Goal: Find specific page/section: Find specific page/section

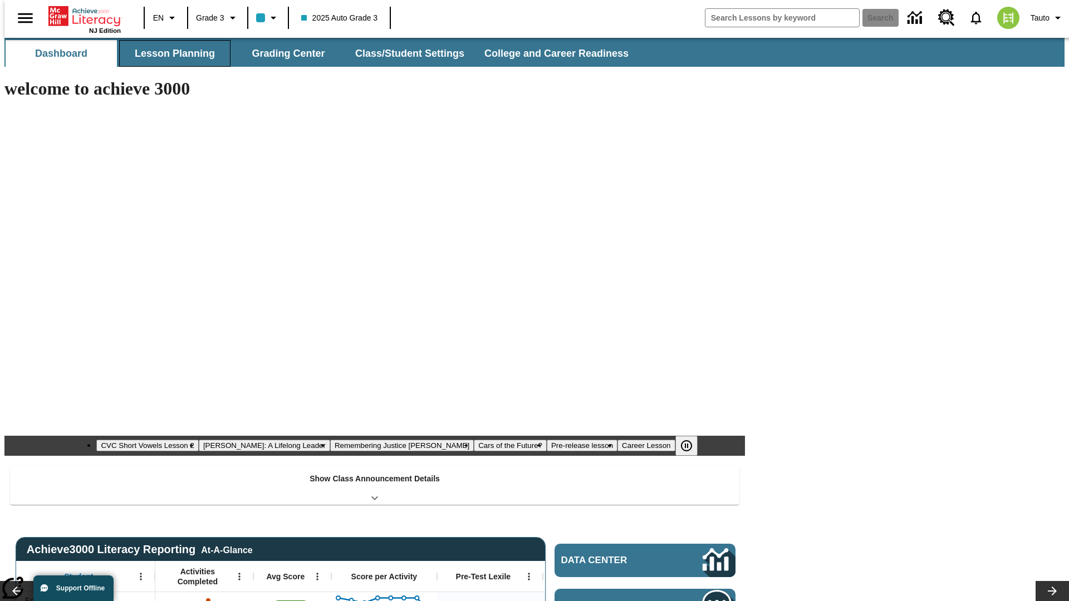
click at [170, 53] on button "Lesson Planning" at bounding box center [174, 53] width 111 height 27
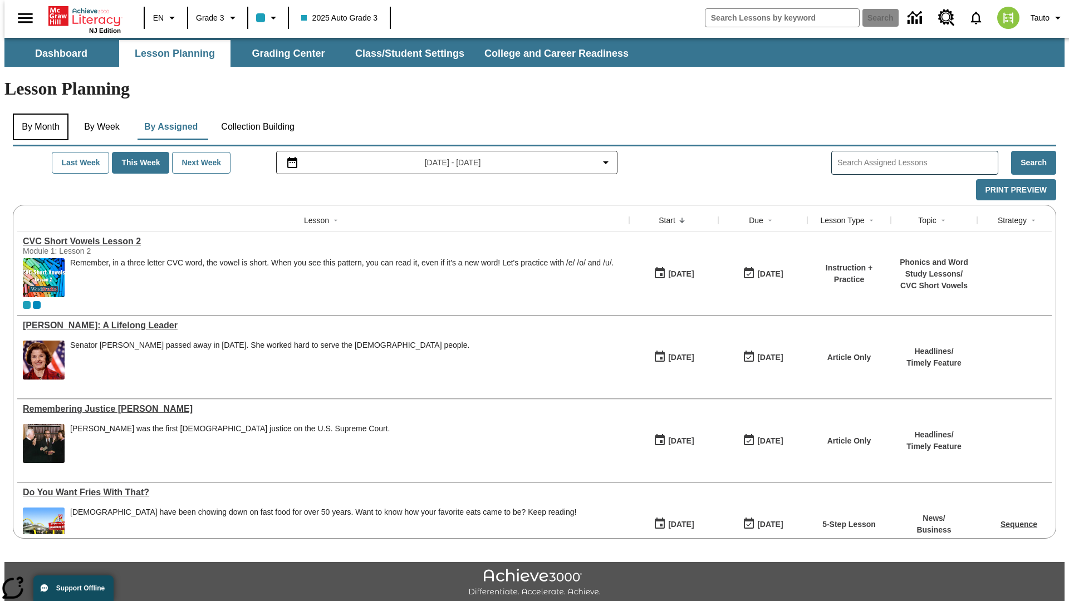
click at [37, 114] on button "By Month" at bounding box center [41, 127] width 56 height 27
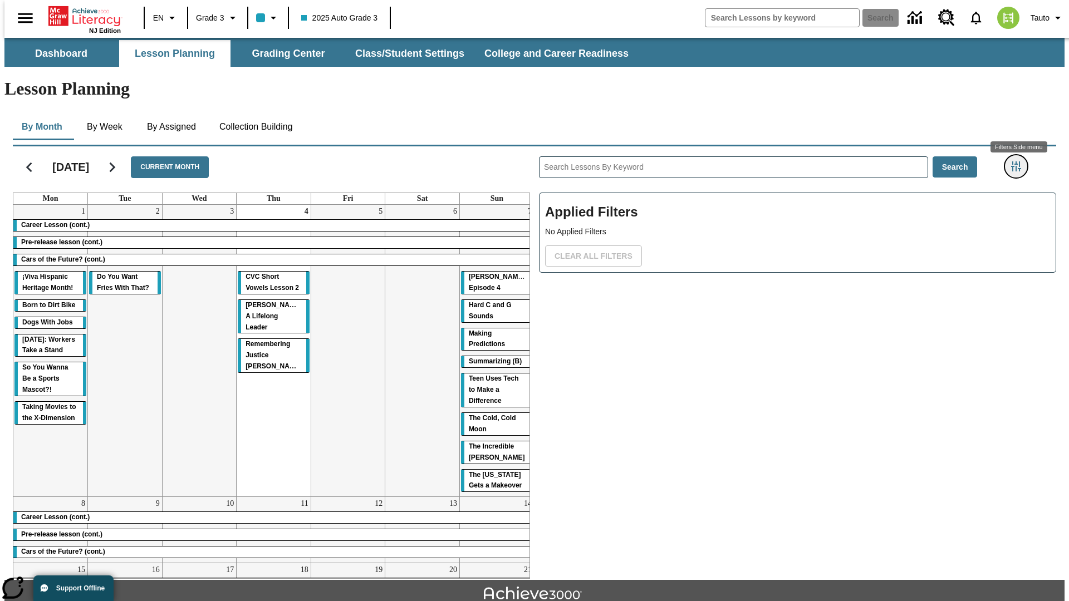
click at [1019, 161] on icon "Filters Side menu" at bounding box center [1016, 166] width 10 height 10
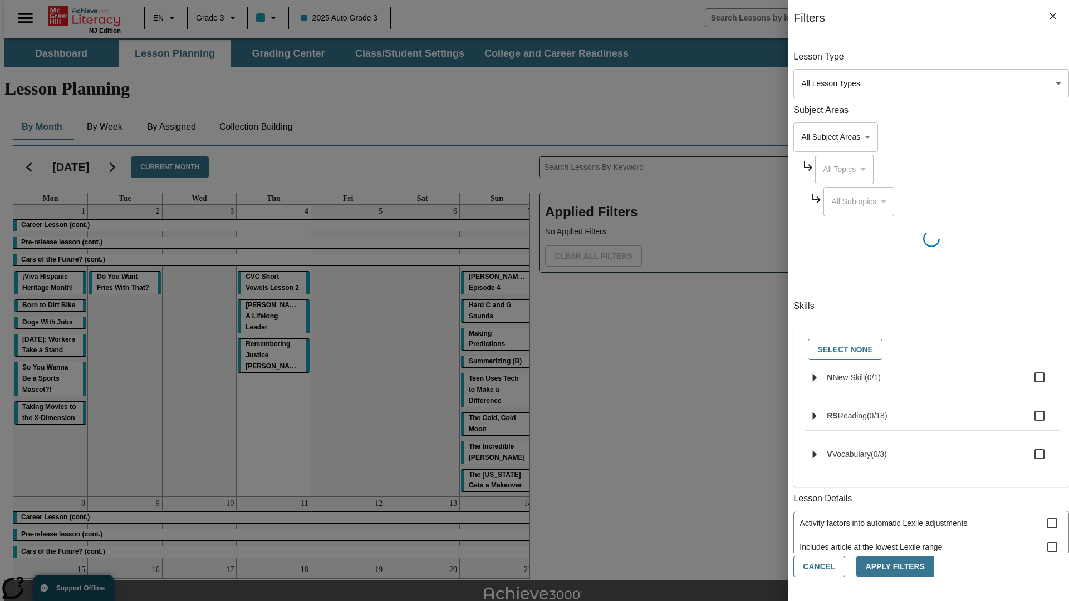
click at [802, 83] on body "Skip to main content NJ Edition EN Grade 3 2025 Auto Grade 3 Search 0 Tauto Das…" at bounding box center [534, 345] width 1060 height 614
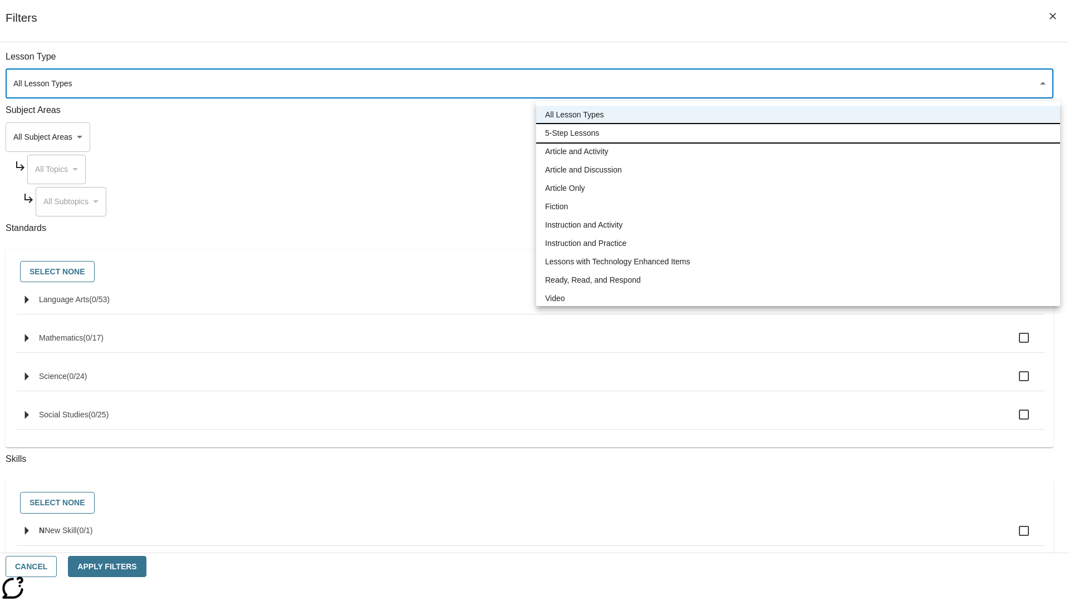
click at [798, 133] on li "5-Step Lessons" at bounding box center [798, 133] width 524 height 18
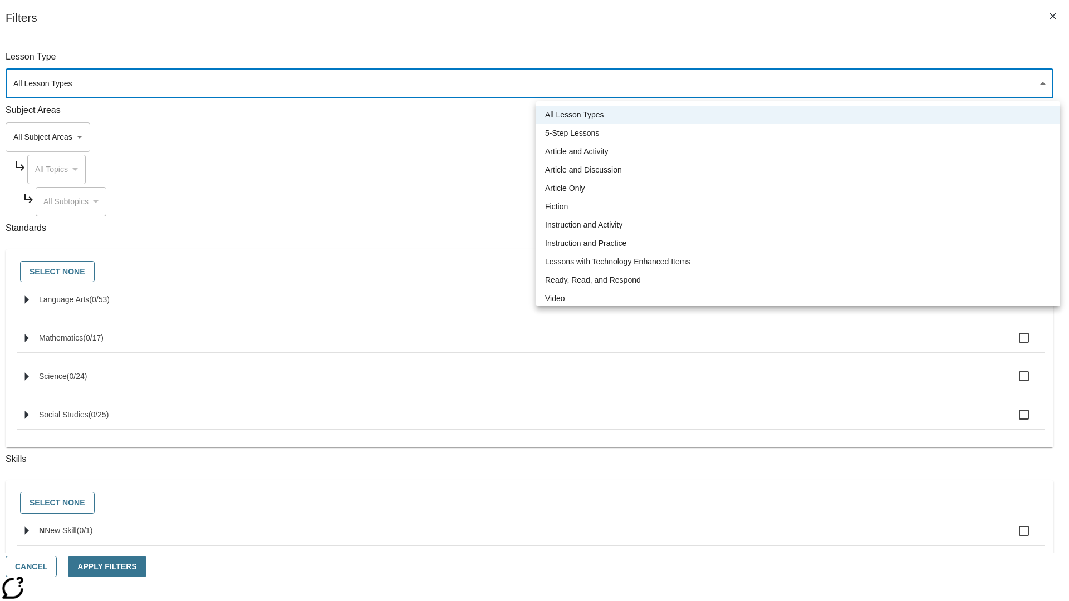
type input "1"
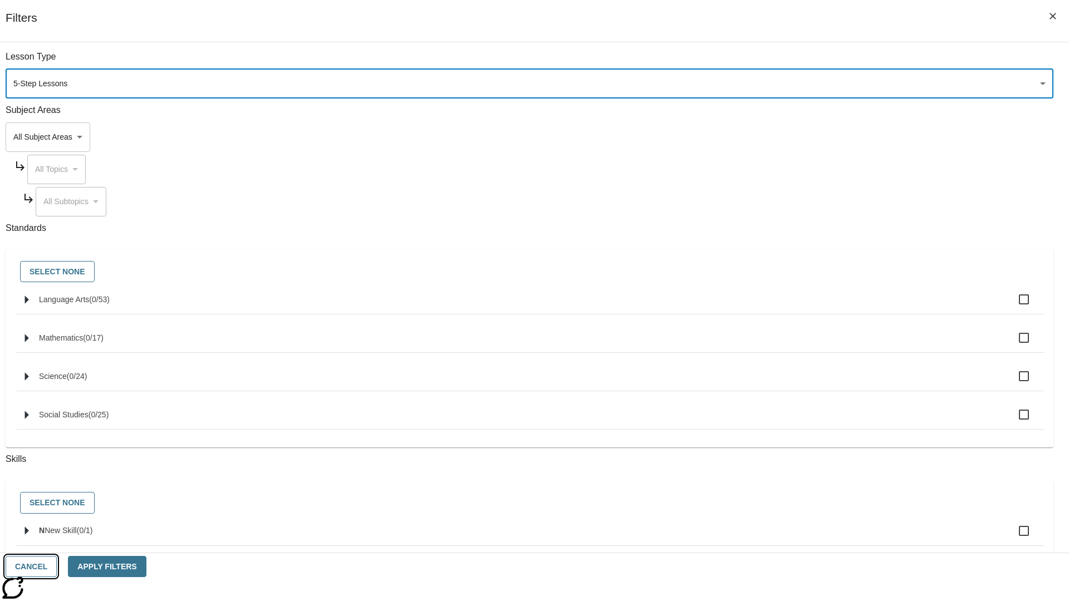
click at [57, 567] on button "Cancel" at bounding box center [31, 567] width 51 height 22
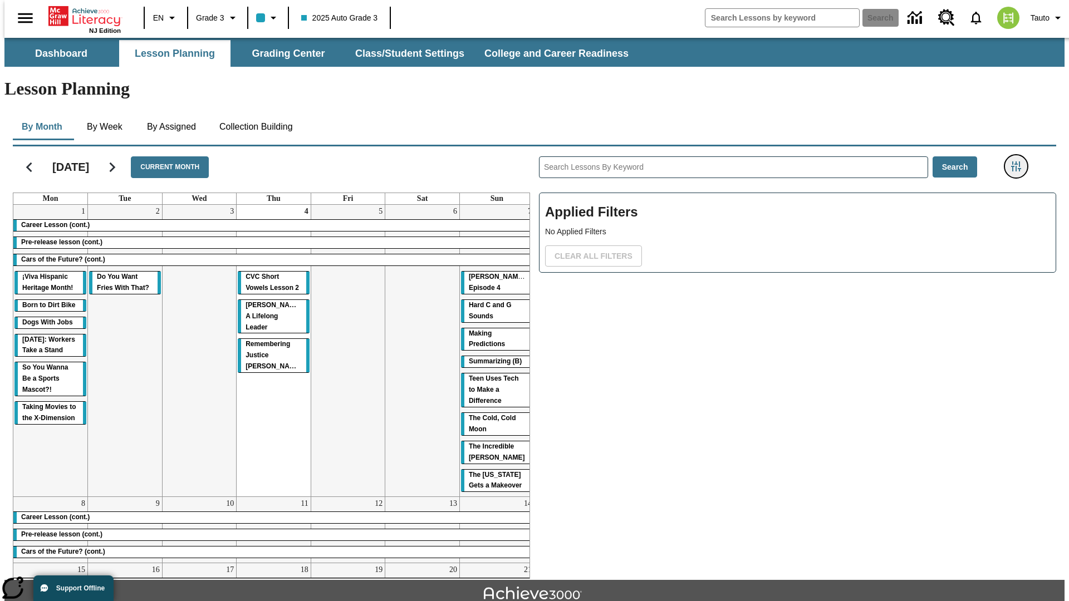
click at [1019, 161] on icon "Filters Side menu" at bounding box center [1016, 166] width 10 height 10
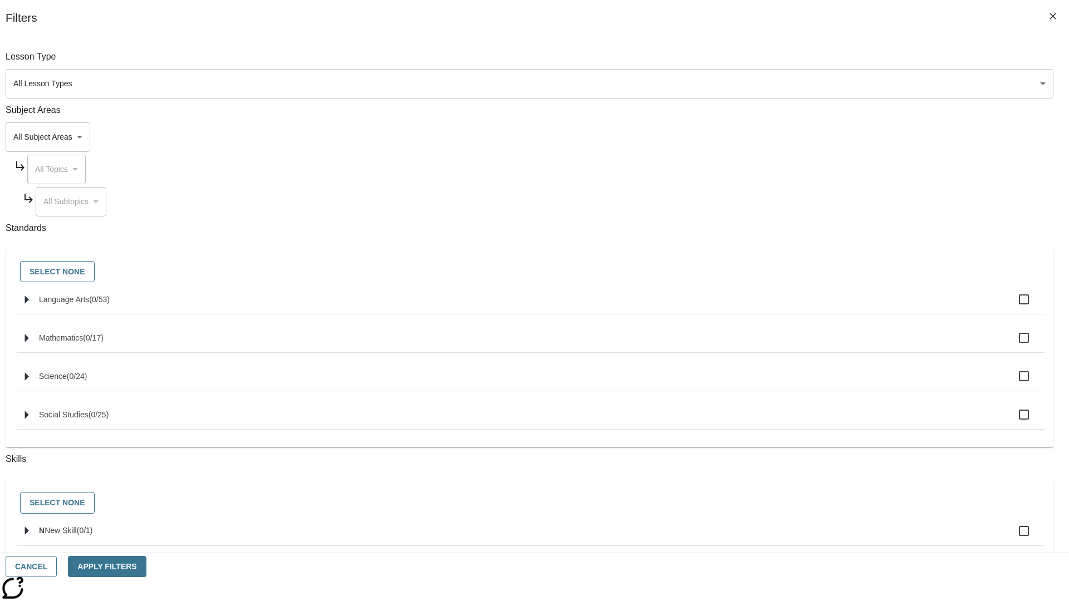
click at [802, 83] on body "Skip to main content NJ Edition EN Grade 3 2025 Auto Grade 3 Search 0 Tauto Das…" at bounding box center [534, 345] width 1060 height 614
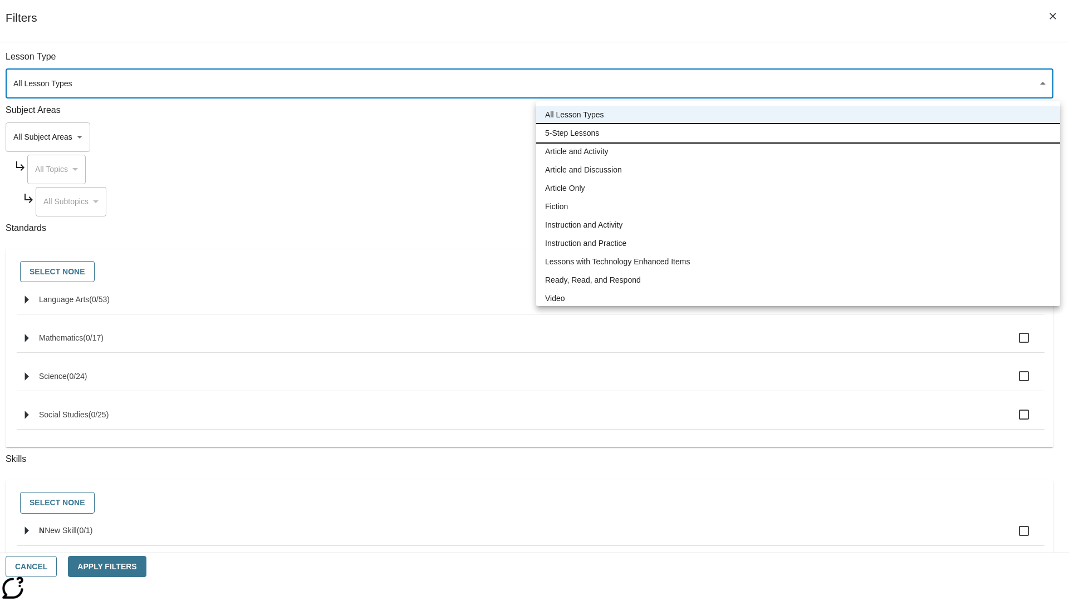
click at [798, 133] on li "5-Step Lessons" at bounding box center [798, 133] width 524 height 18
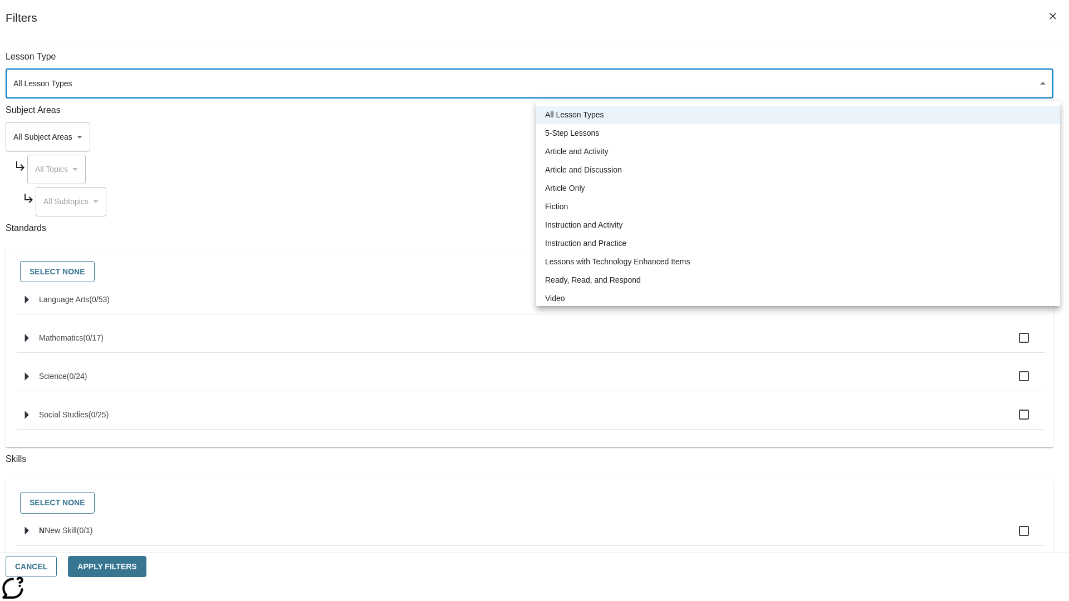
type input "1"
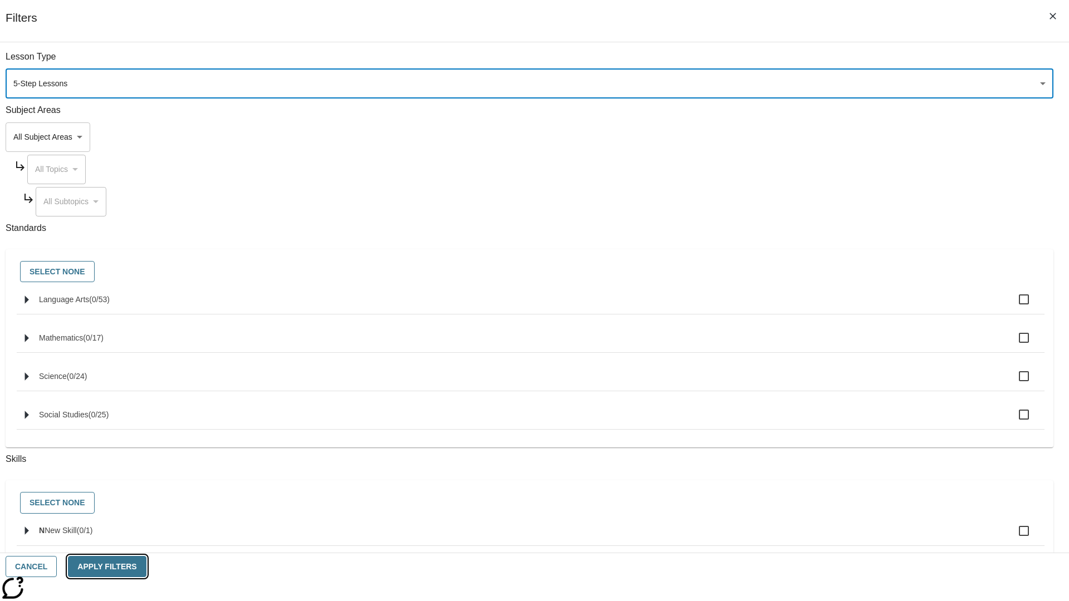
click at [146, 567] on button "Apply Filters" at bounding box center [107, 567] width 78 height 22
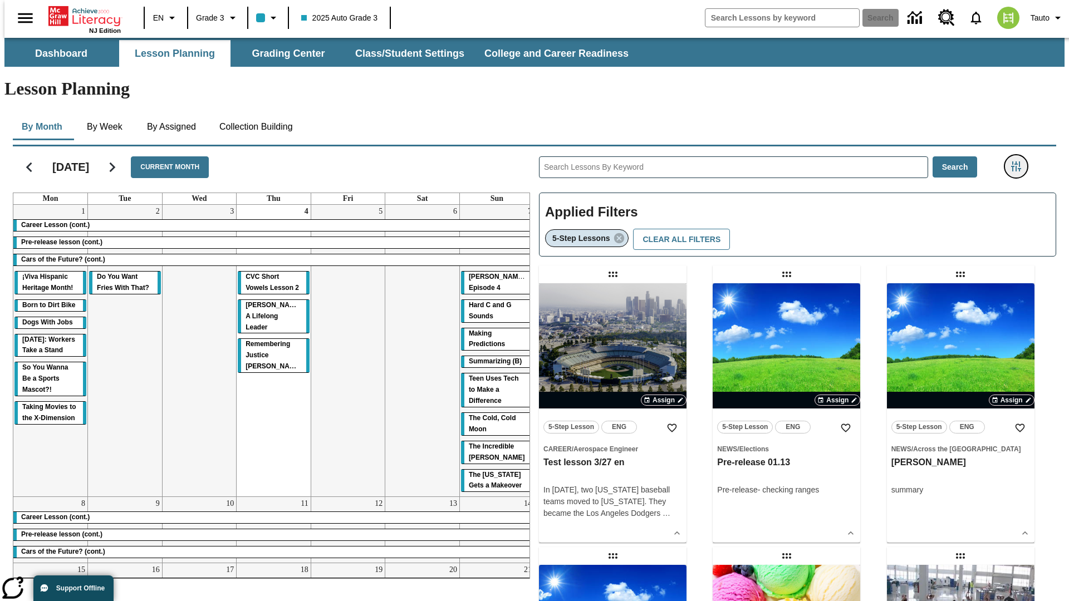
click at [1019, 161] on icon "Filters Side menu" at bounding box center [1016, 166] width 10 height 10
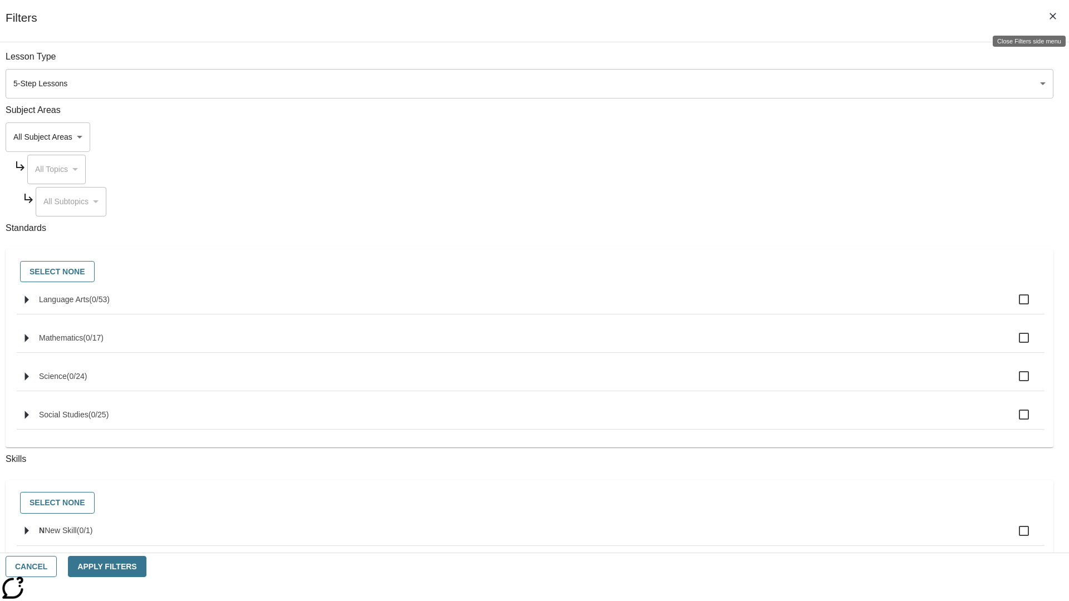
click at [1053, 16] on icon "Close Filters side menu" at bounding box center [1052, 16] width 7 height 7
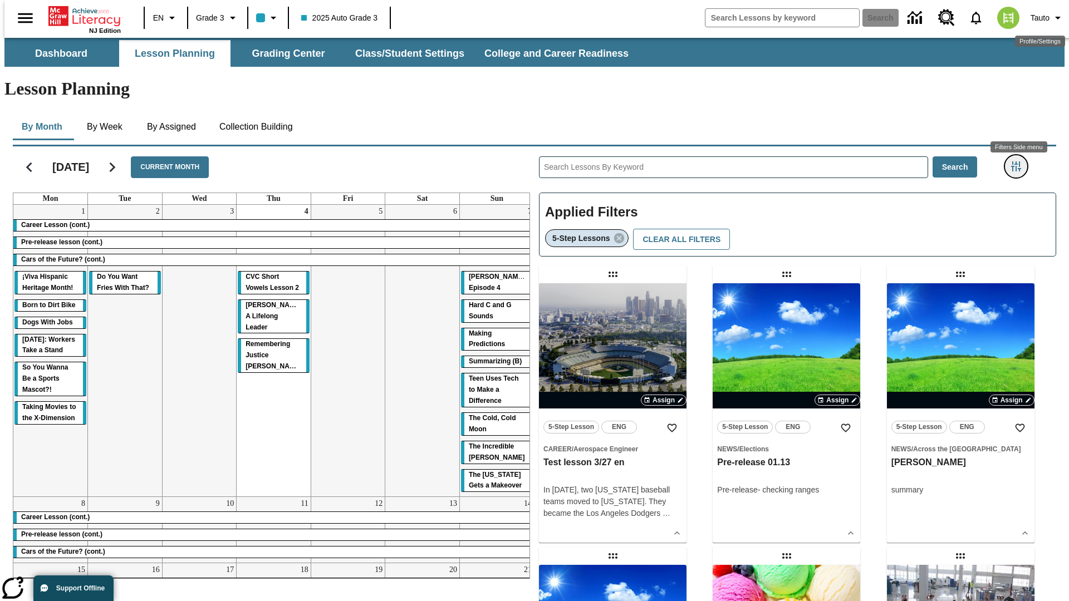
click at [1019, 161] on icon "Filters Side menu" at bounding box center [1016, 166] width 10 height 10
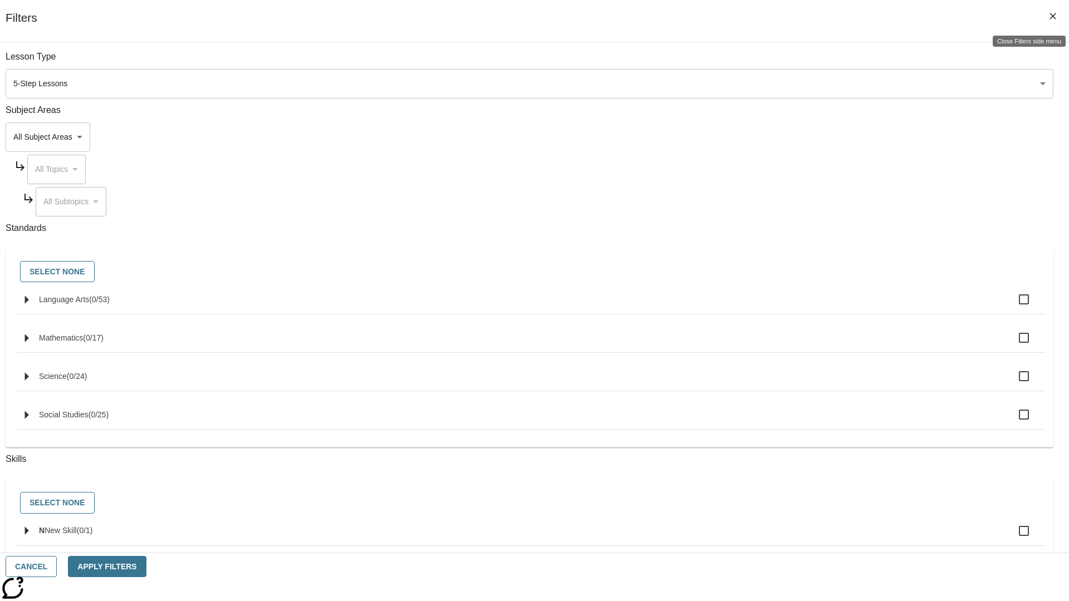
click at [1053, 16] on icon "Close Filters side menu" at bounding box center [1052, 16] width 7 height 7
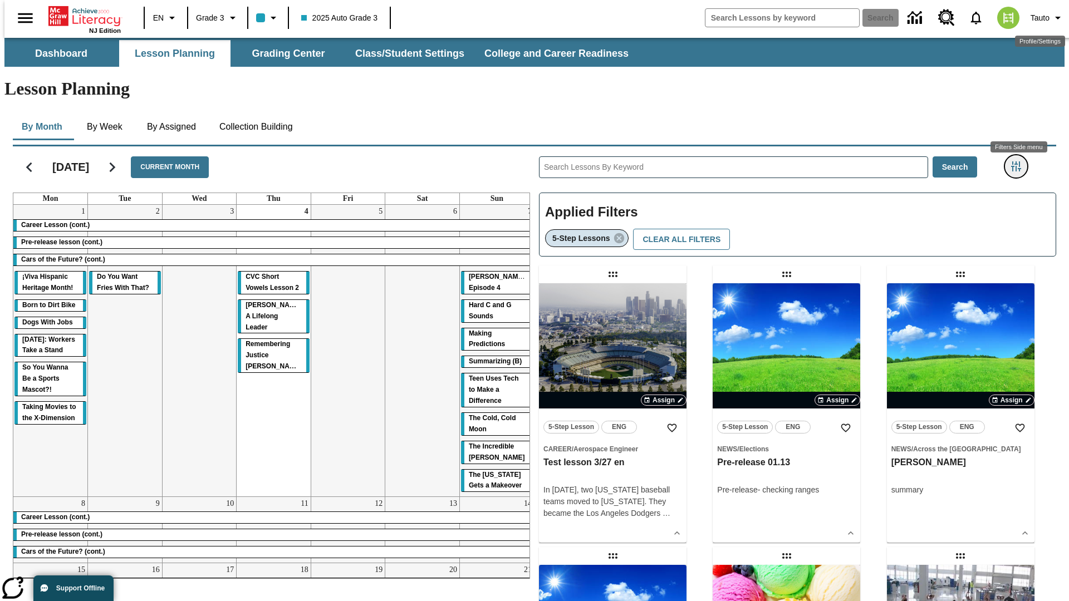
click at [1019, 161] on icon "Filters Side menu" at bounding box center [1016, 166] width 10 height 10
